Goal: Find specific page/section: Find specific page/section

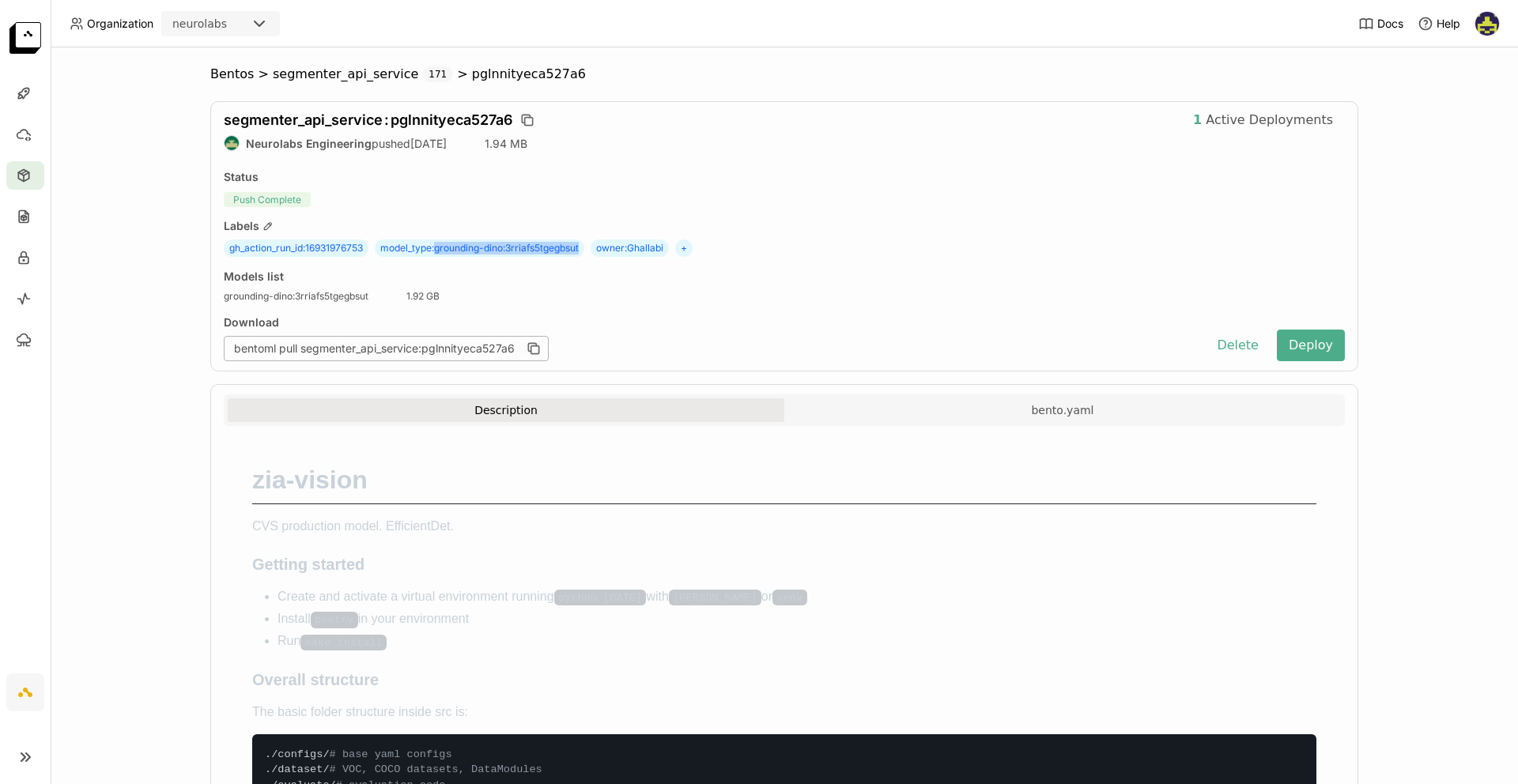
drag, startPoint x: 579, startPoint y: 248, endPoint x: 431, endPoint y: 250, distance: 148.0
click at [431, 250] on span "model_type : grounding-dino:3rriafs5tgegbsut" at bounding box center [479, 248] width 209 height 17
copy span "grounding-dino:3rriafs5tgegbsut"
click at [30, 83] on div at bounding box center [25, 93] width 38 height 28
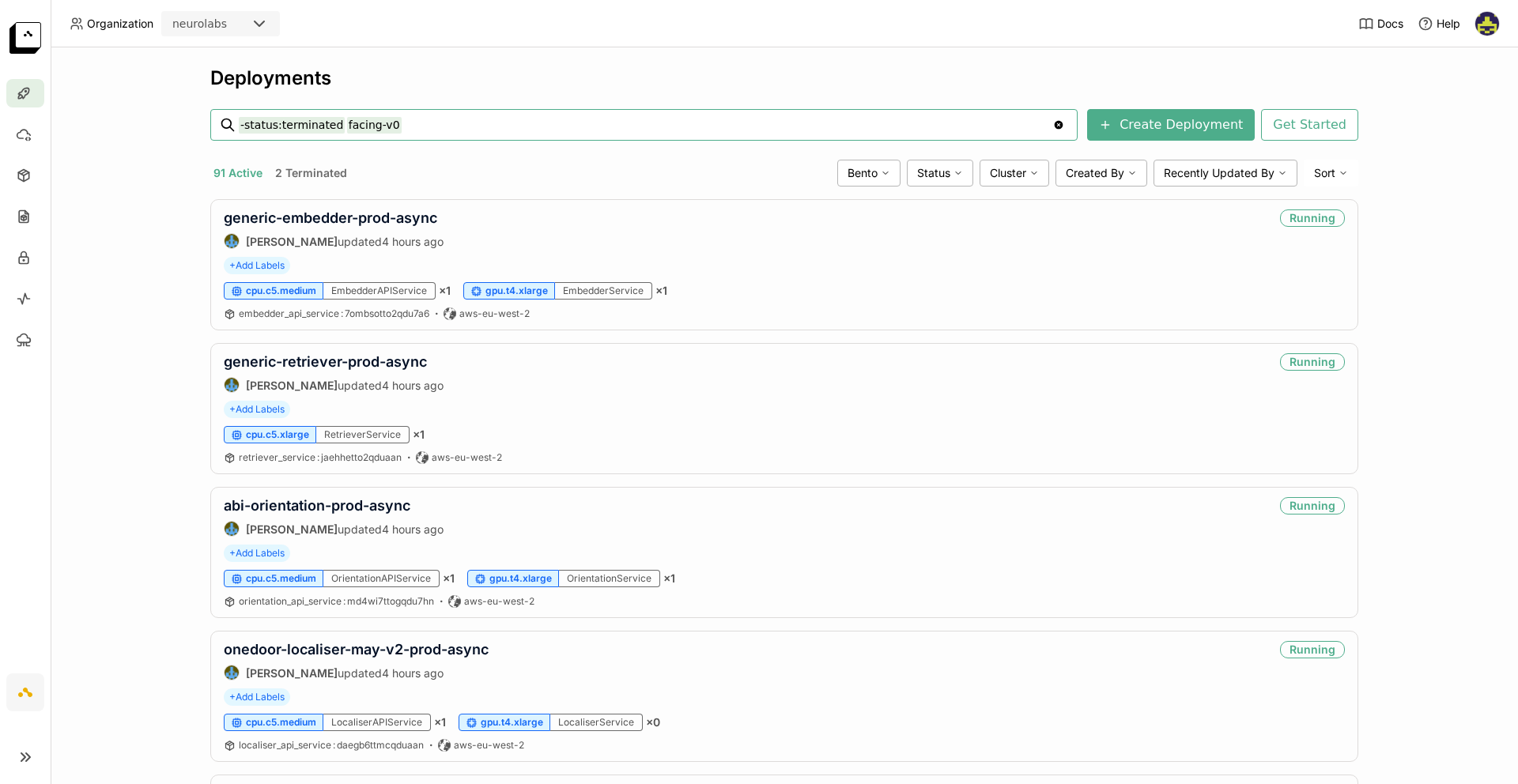
type input "-status:terminated facing-v0"
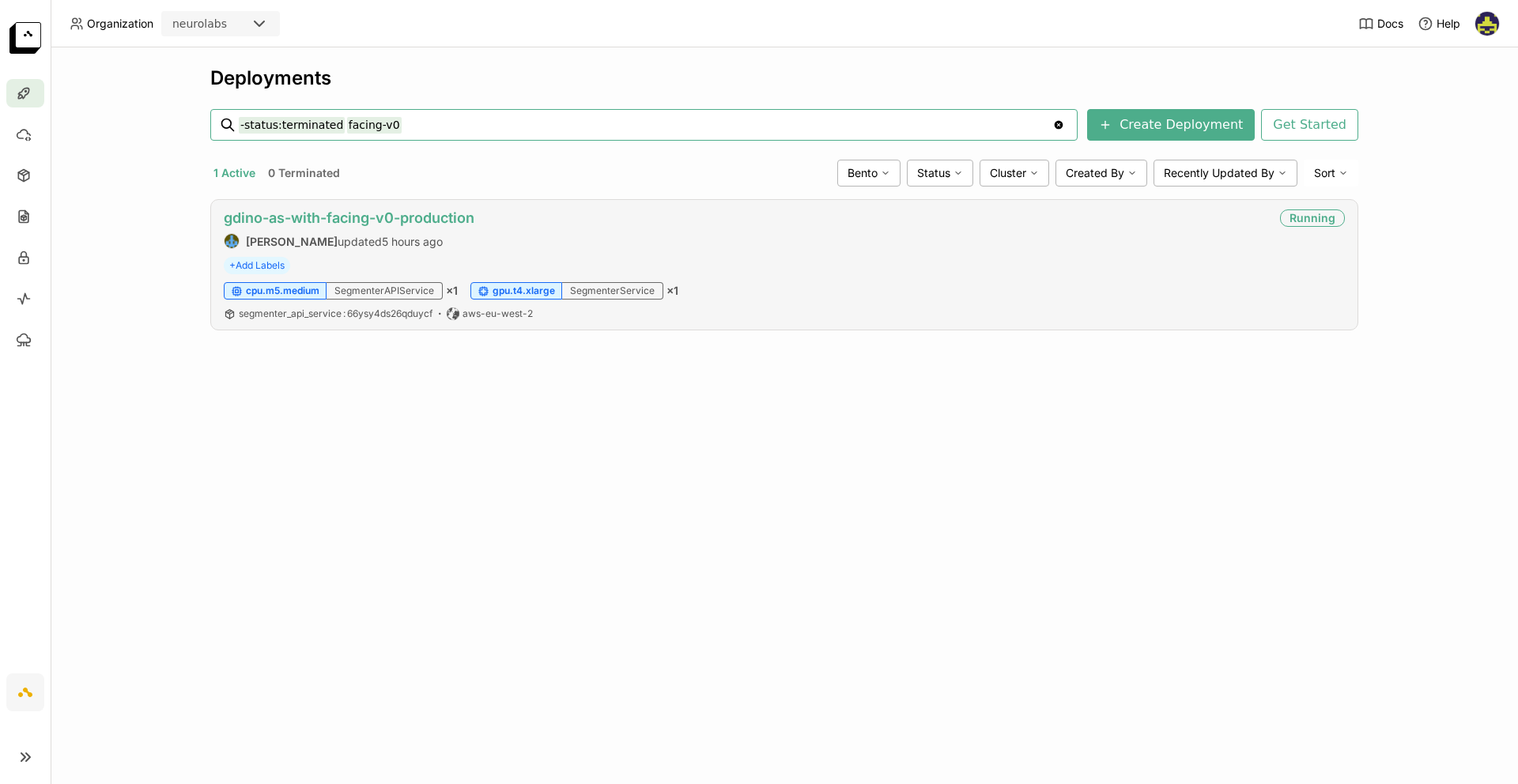
click at [438, 219] on link "gdino-as-with-facing-v0-production" at bounding box center [349, 217] width 251 height 16
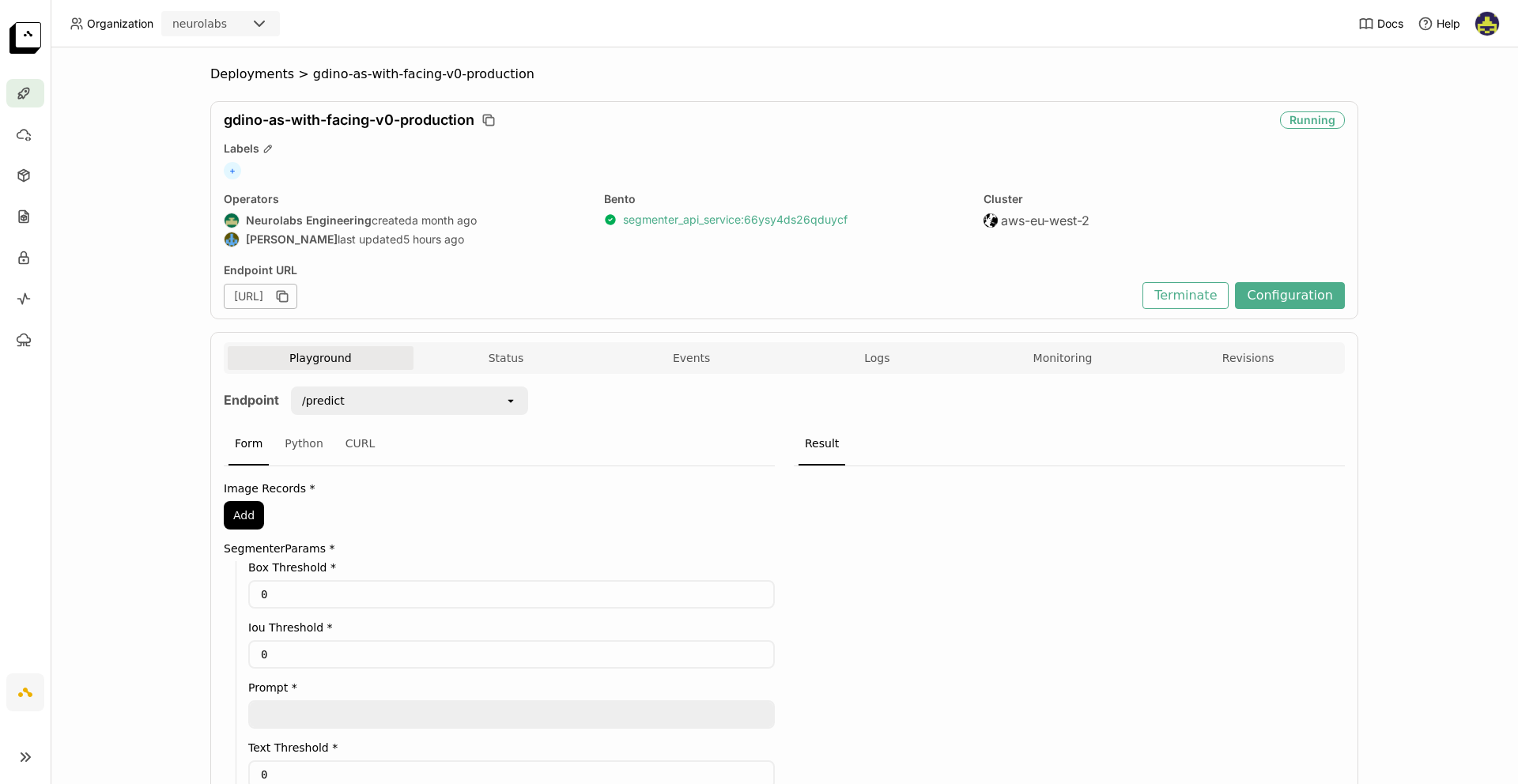
click at [718, 220] on link "segmenter_api_service : 66ysy4ds26qduycf" at bounding box center [735, 219] width 225 height 15
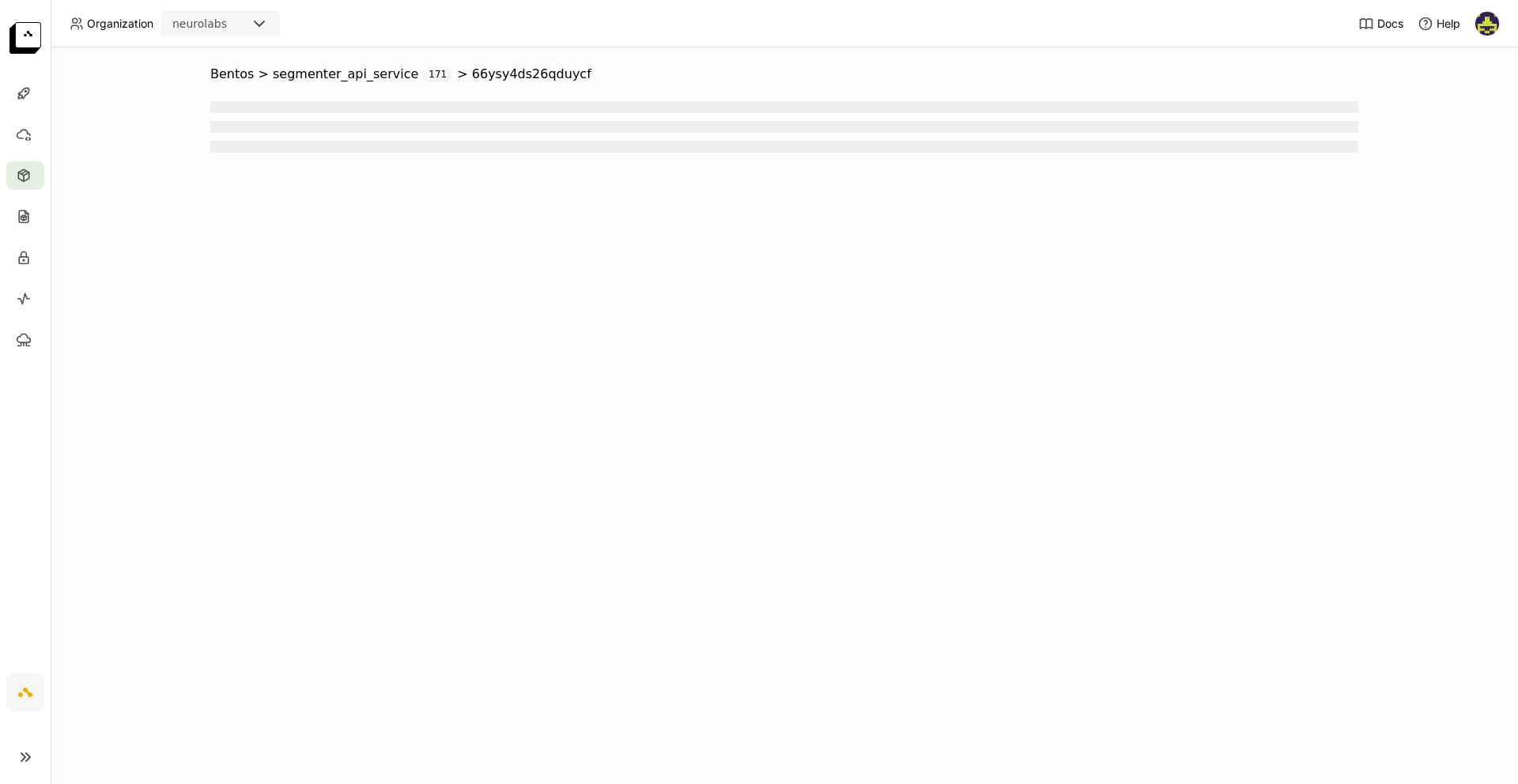
click at [884, 83] on div "Bentos > segmenter_api_service 171 > 66ysy4ds26qduycf" at bounding box center [784, 121] width 1148 height 110
